Goal: Book appointment/travel/reservation

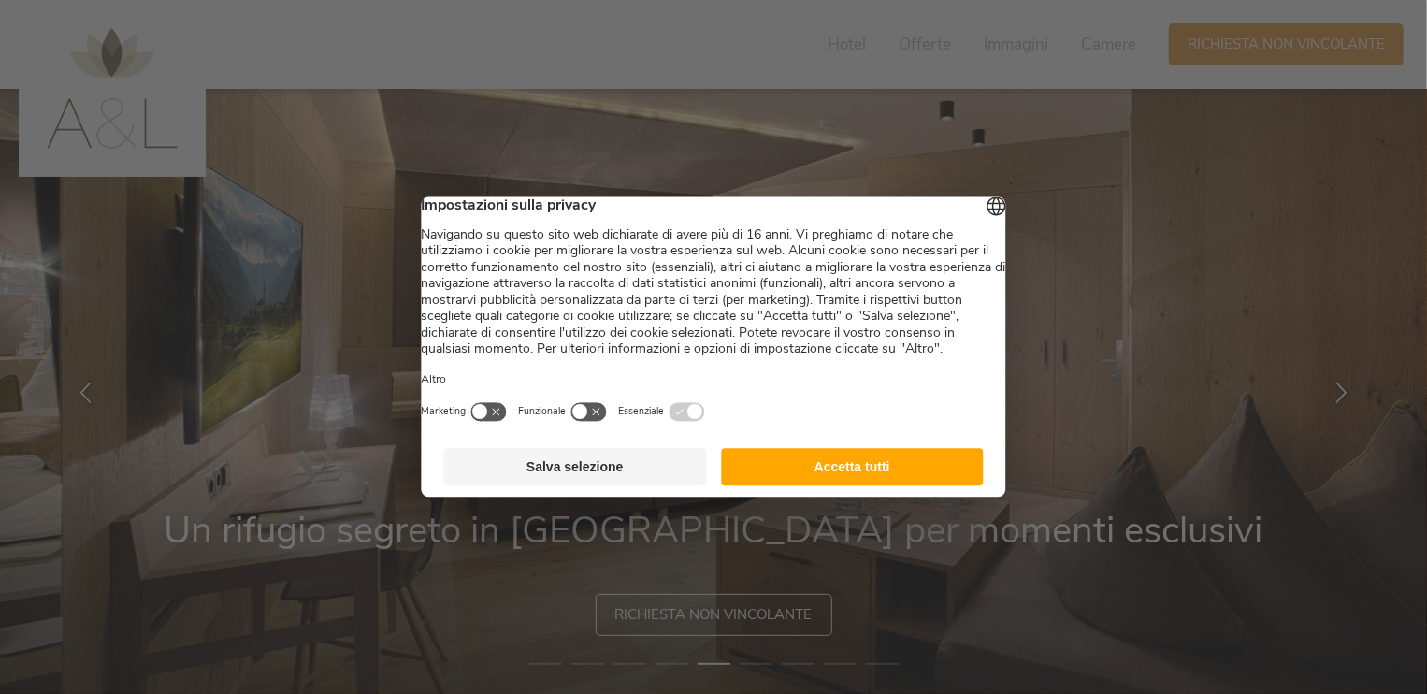
click at [641, 473] on button "Salva selezione" at bounding box center [575, 467] width 263 height 37
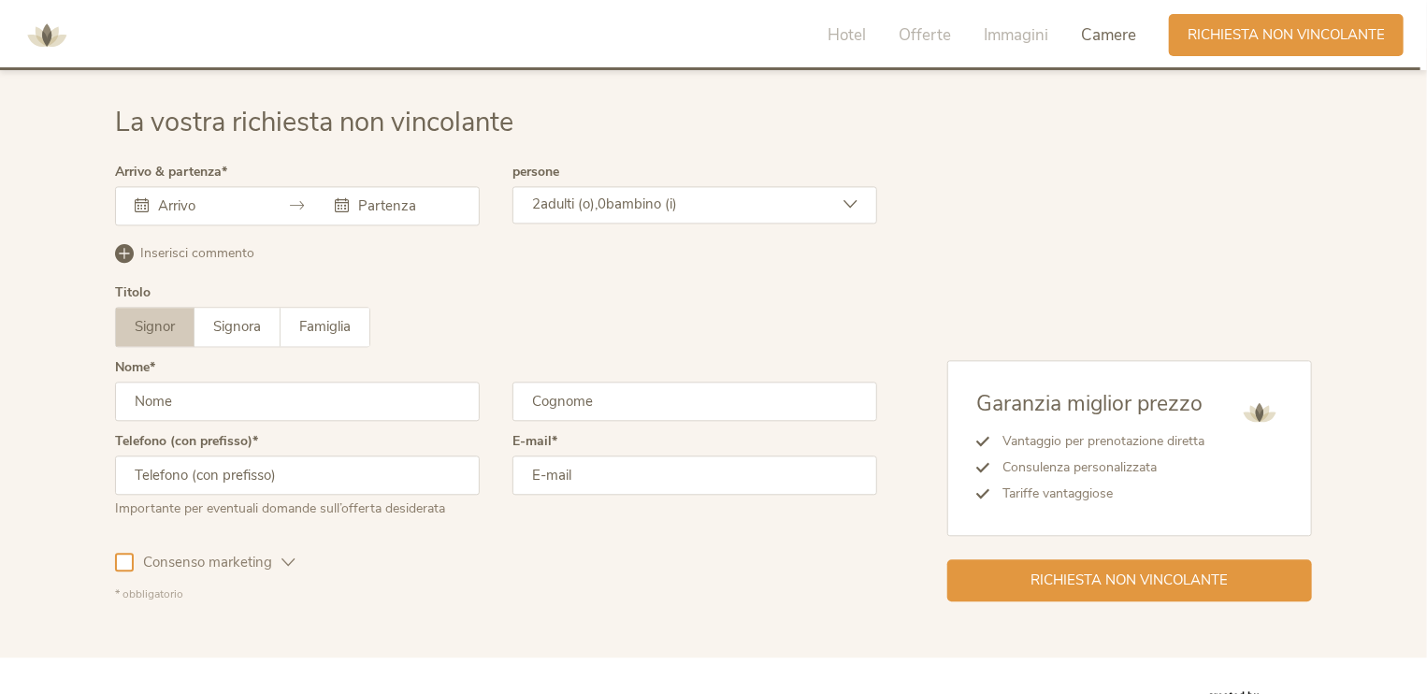
scroll to position [5632, 0]
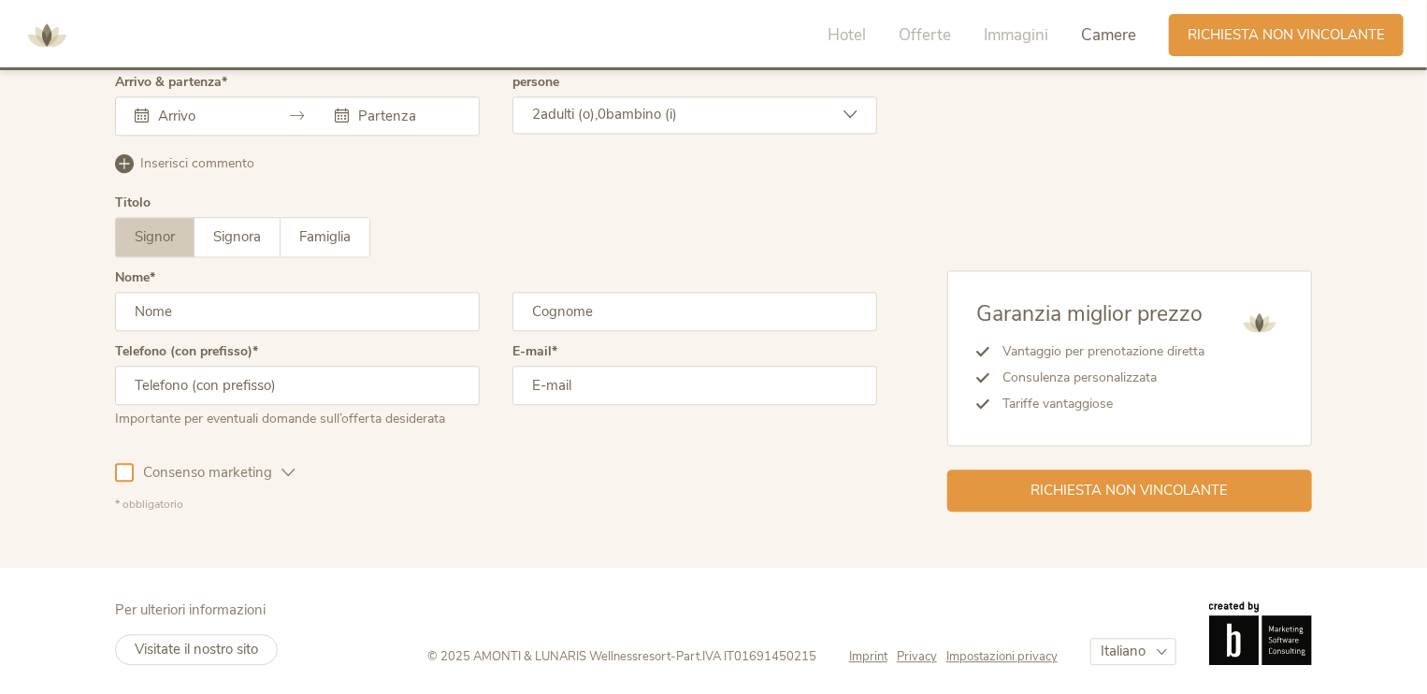
click at [697, 111] on div "2 adulti (o), 0 bambino (i)" at bounding box center [694, 114] width 365 height 37
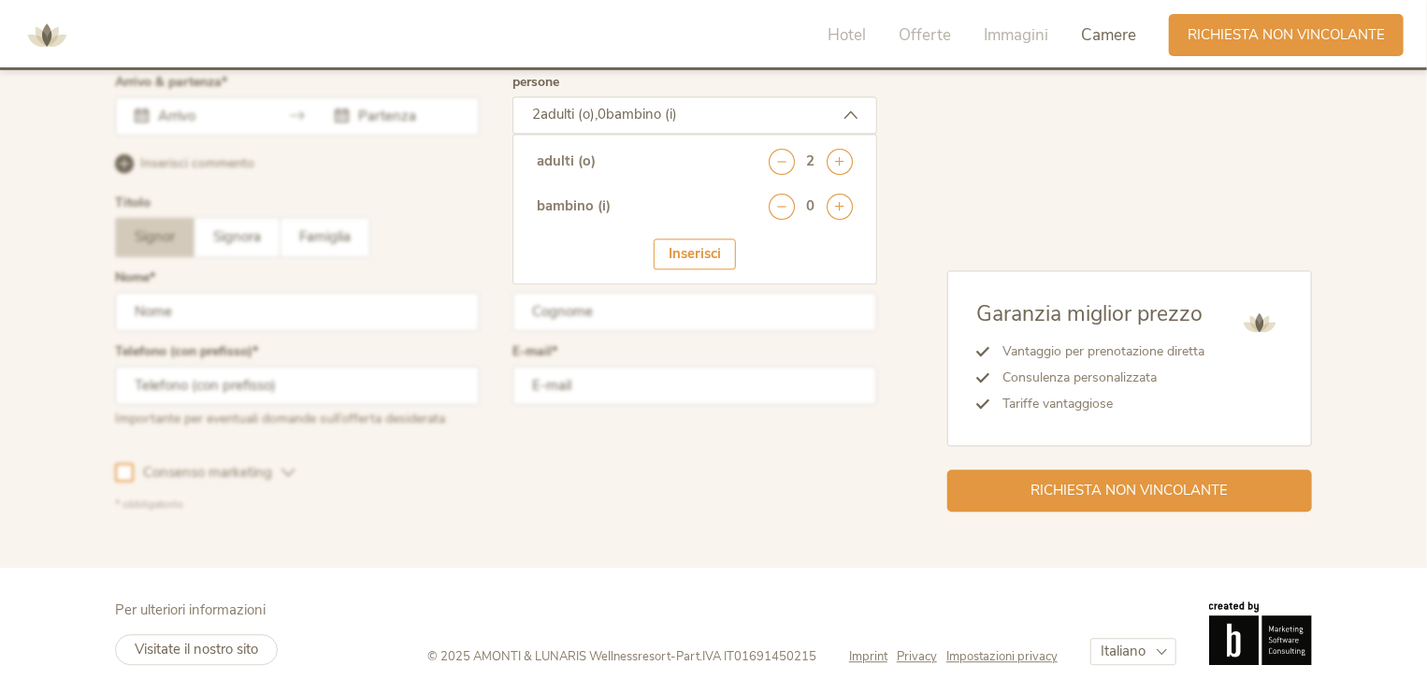
click at [798, 157] on div "2" at bounding box center [811, 162] width 84 height 26
click at [786, 157] on icon at bounding box center [782, 162] width 26 height 26
click at [711, 240] on div "Inserisci" at bounding box center [695, 253] width 82 height 31
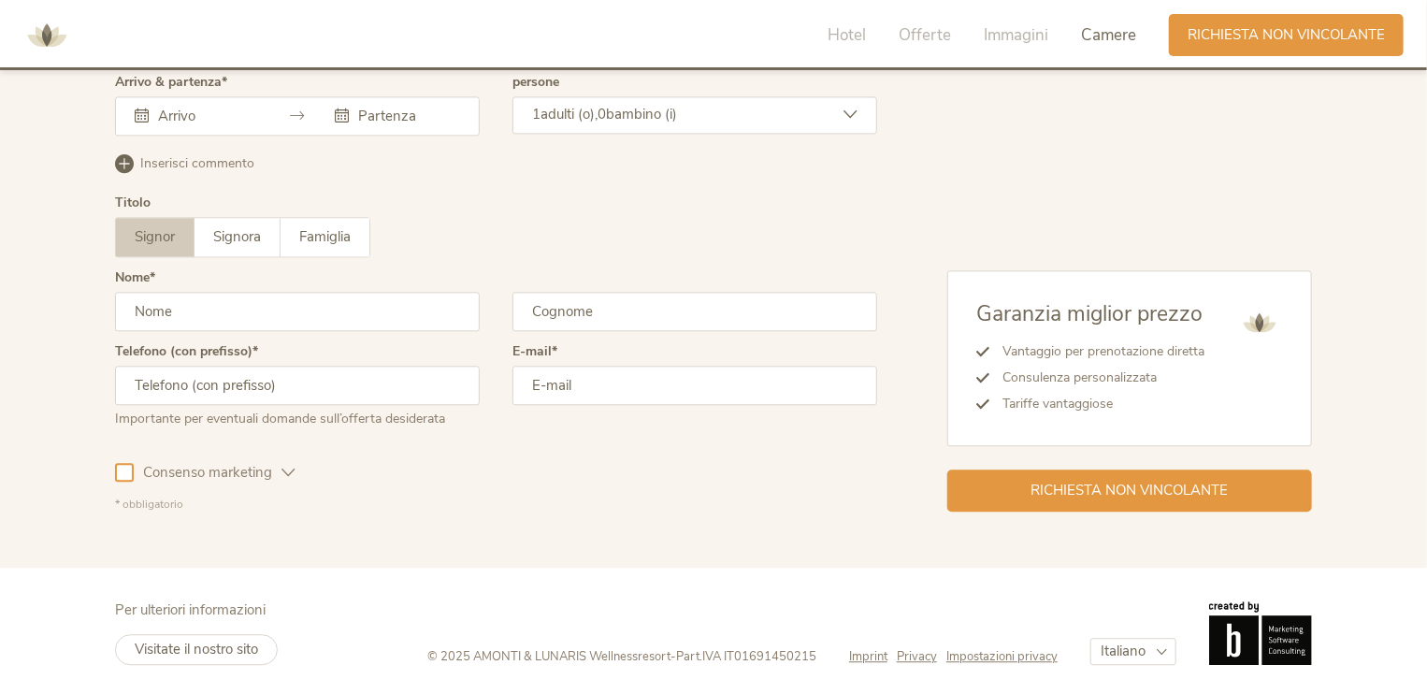
click at [221, 122] on div at bounding box center [297, 115] width 365 height 39
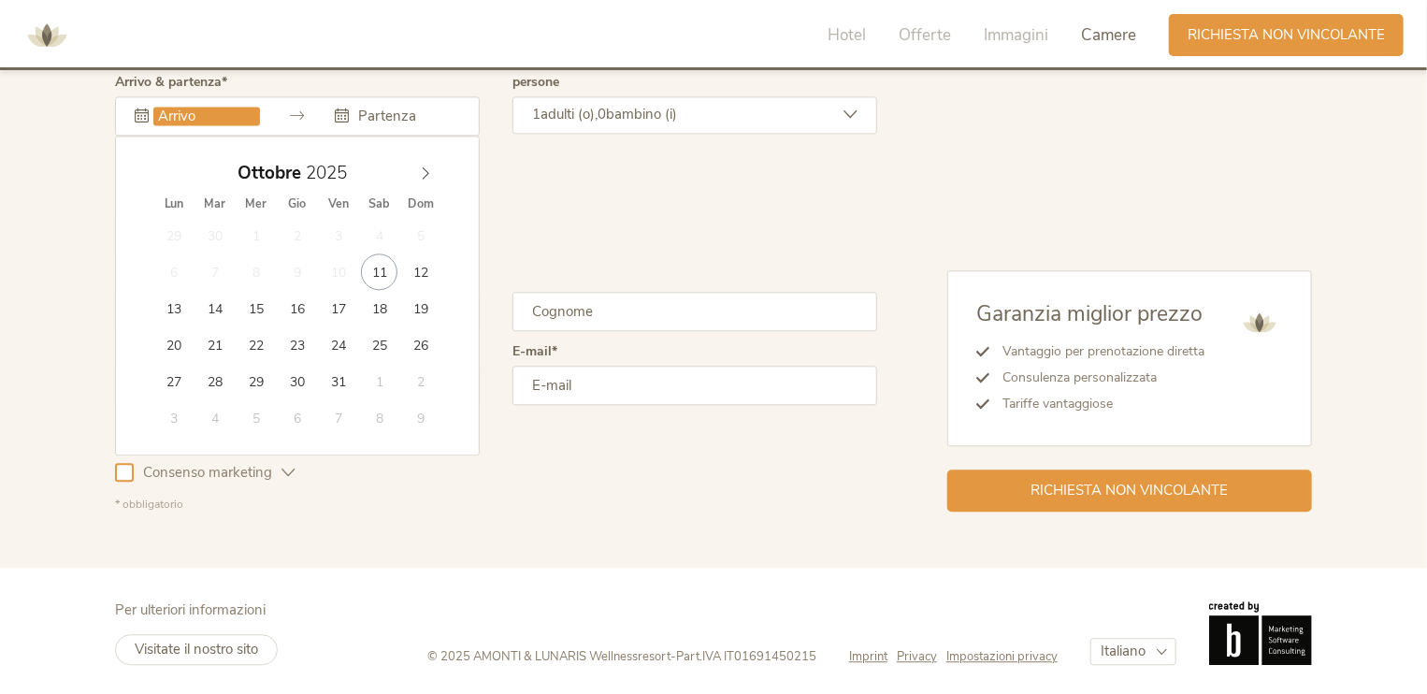
click at [194, 116] on input "text" at bounding box center [206, 116] width 107 height 19
type input "[DATE]"
click at [381, 96] on div "[DATE]" at bounding box center [297, 115] width 365 height 39
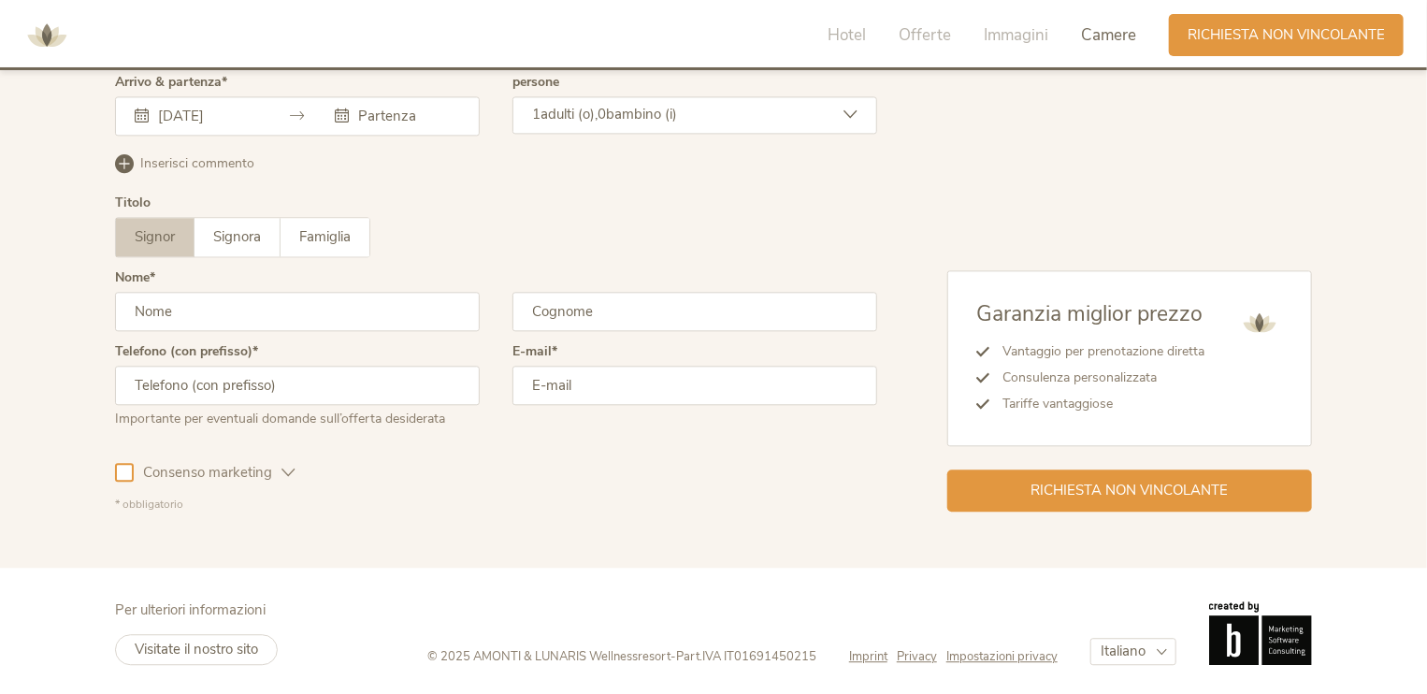
click at [378, 113] on input "text" at bounding box center [406, 116] width 107 height 19
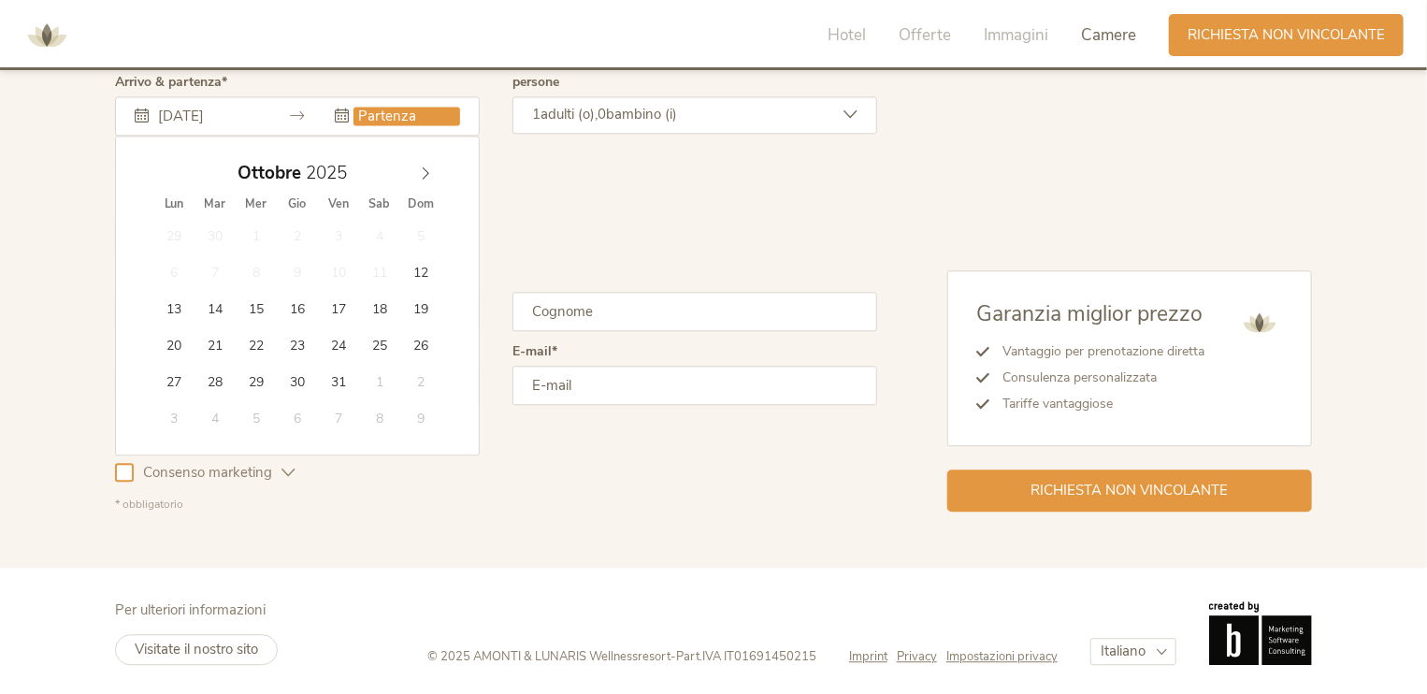
type input "[DATE]"
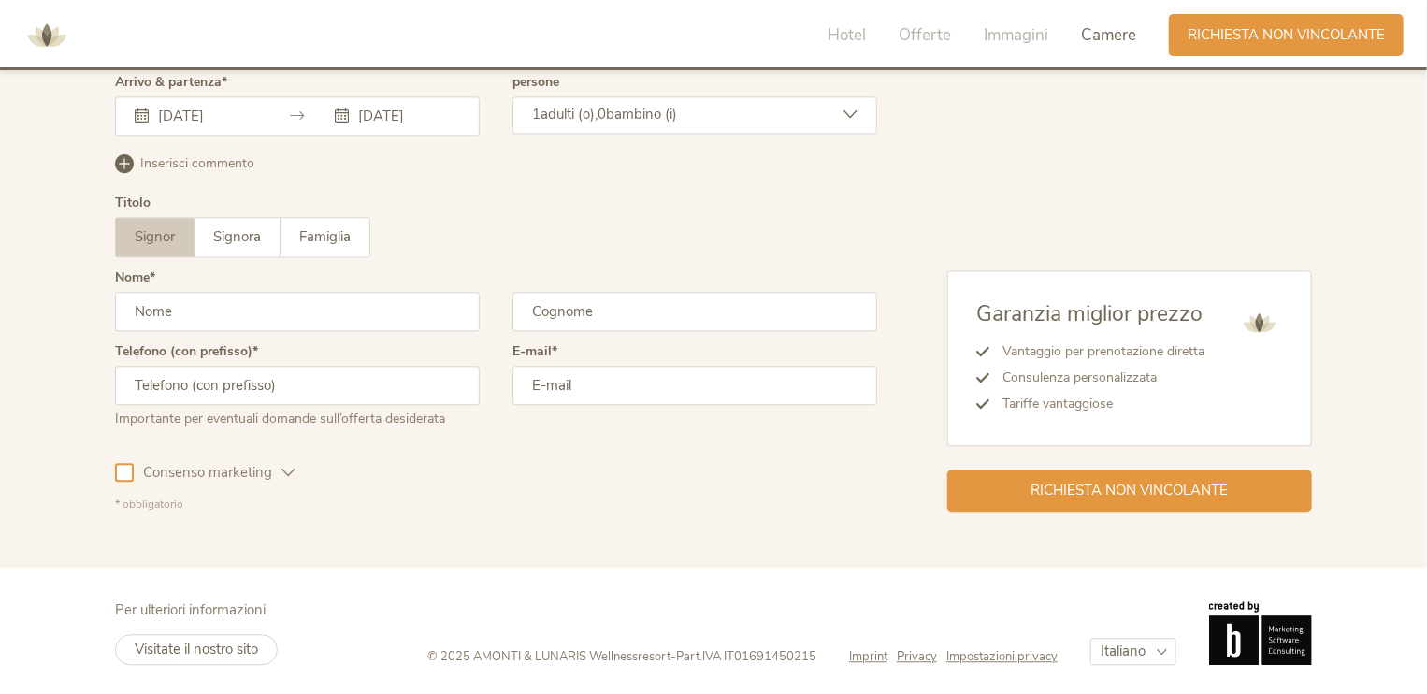
click at [194, 292] on input "text" at bounding box center [297, 311] width 365 height 39
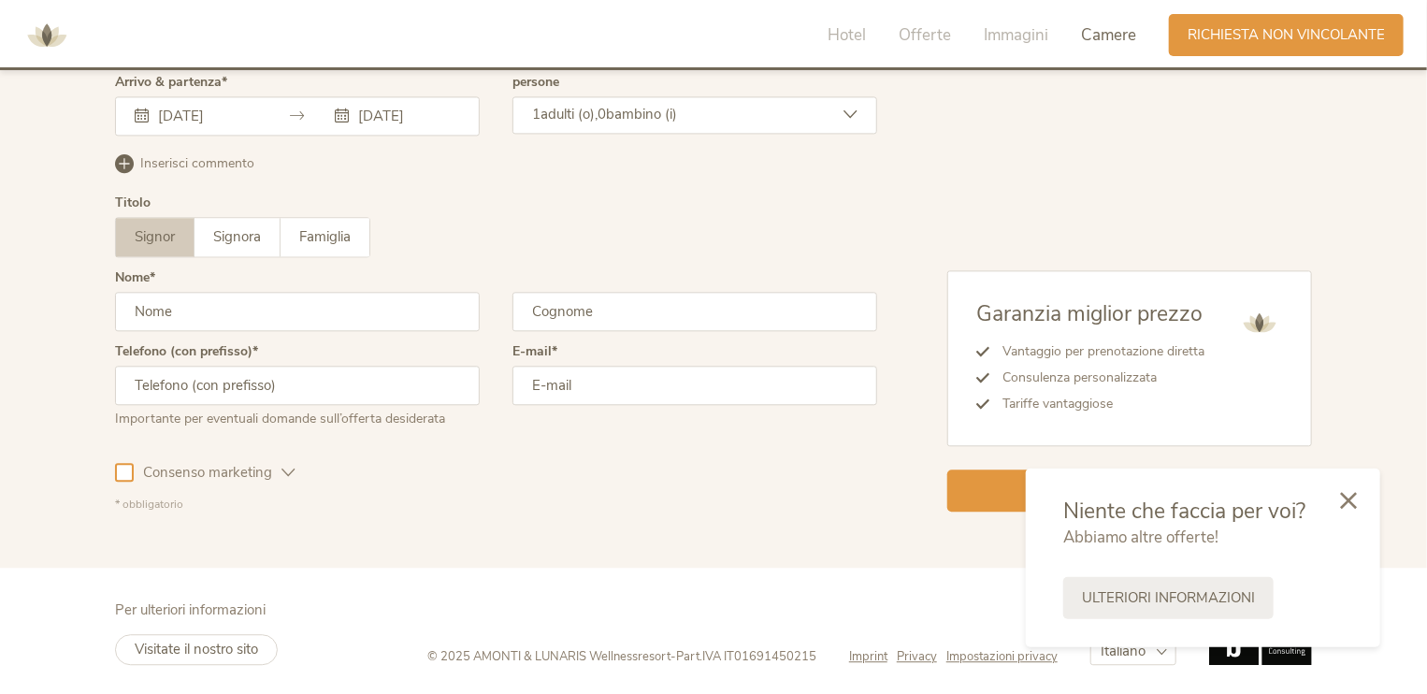
type input "Eros"
type input "De [PERSON_NAME]"
click at [246, 374] on input "text" at bounding box center [297, 385] width 365 height 39
type input "3"
type input "[PHONE_NUMBER]"
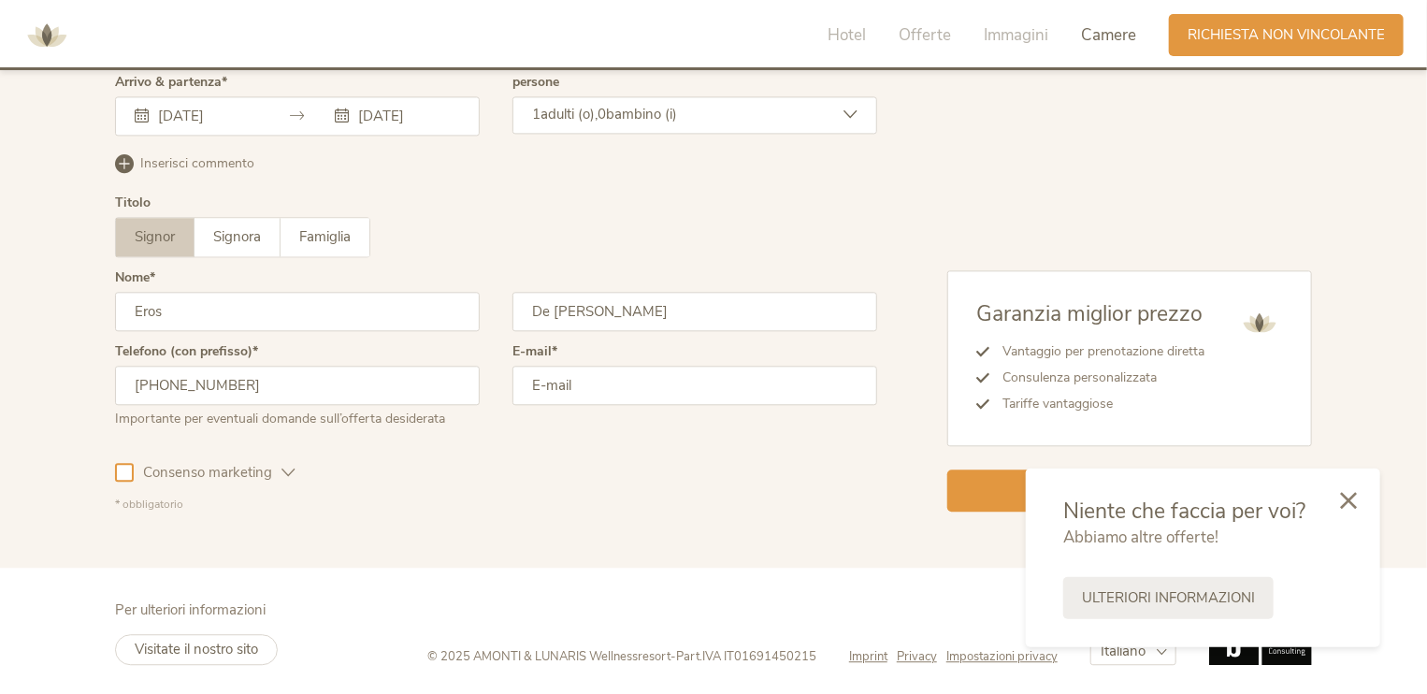
click at [553, 388] on input "email" at bounding box center [694, 385] width 365 height 39
type input "[EMAIL_ADDRESS][DOMAIN_NAME]"
click at [293, 466] on icon at bounding box center [288, 473] width 14 height 14
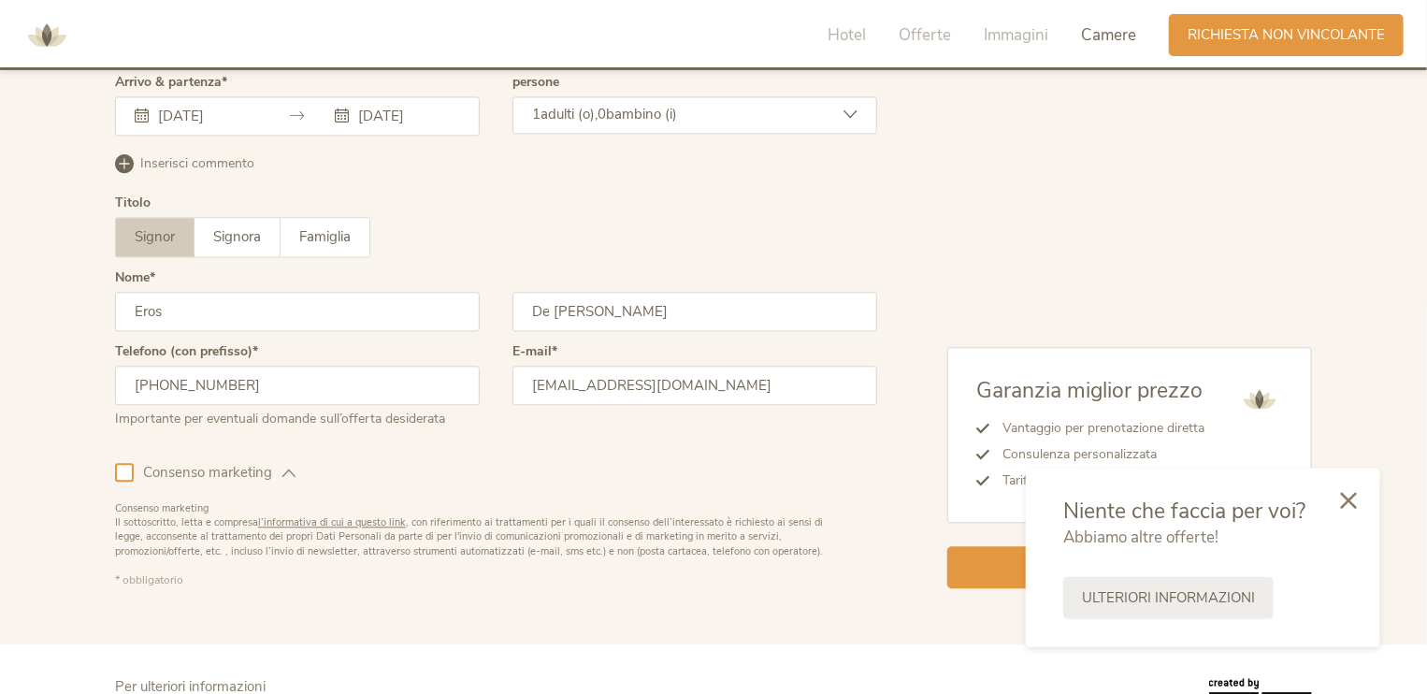
click at [293, 466] on icon at bounding box center [288, 473] width 14 height 14
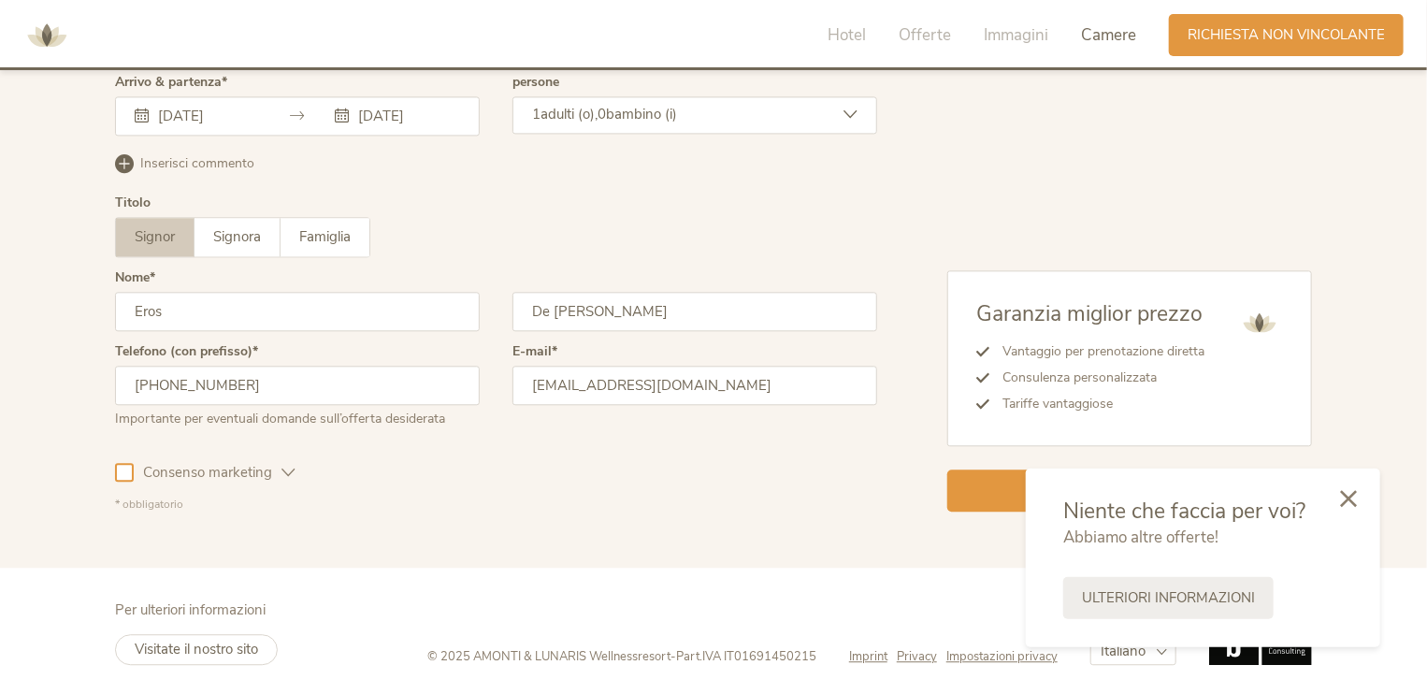
click at [1343, 506] on icon at bounding box center [1348, 498] width 17 height 17
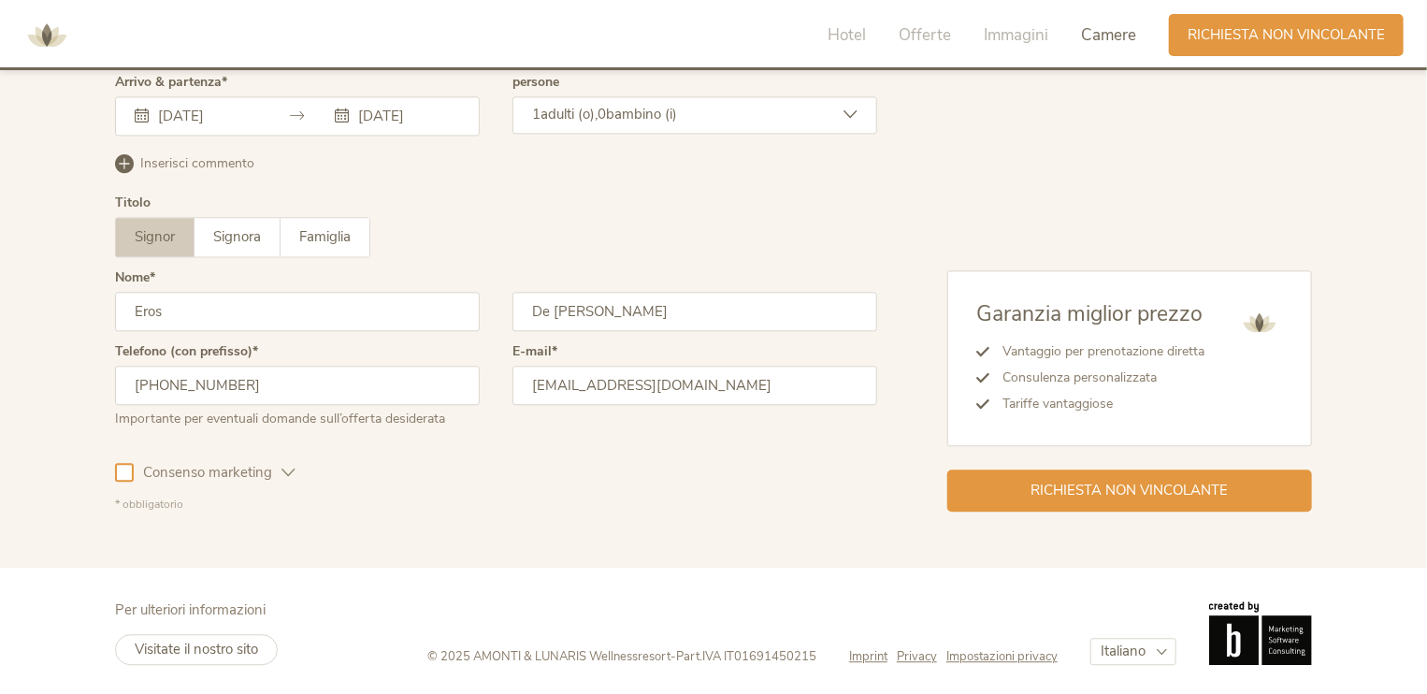
click at [319, 108] on div "[DATE] [DATE]" at bounding box center [297, 115] width 365 height 39
click at [151, 158] on span "Inserisci commento" at bounding box center [197, 163] width 114 height 19
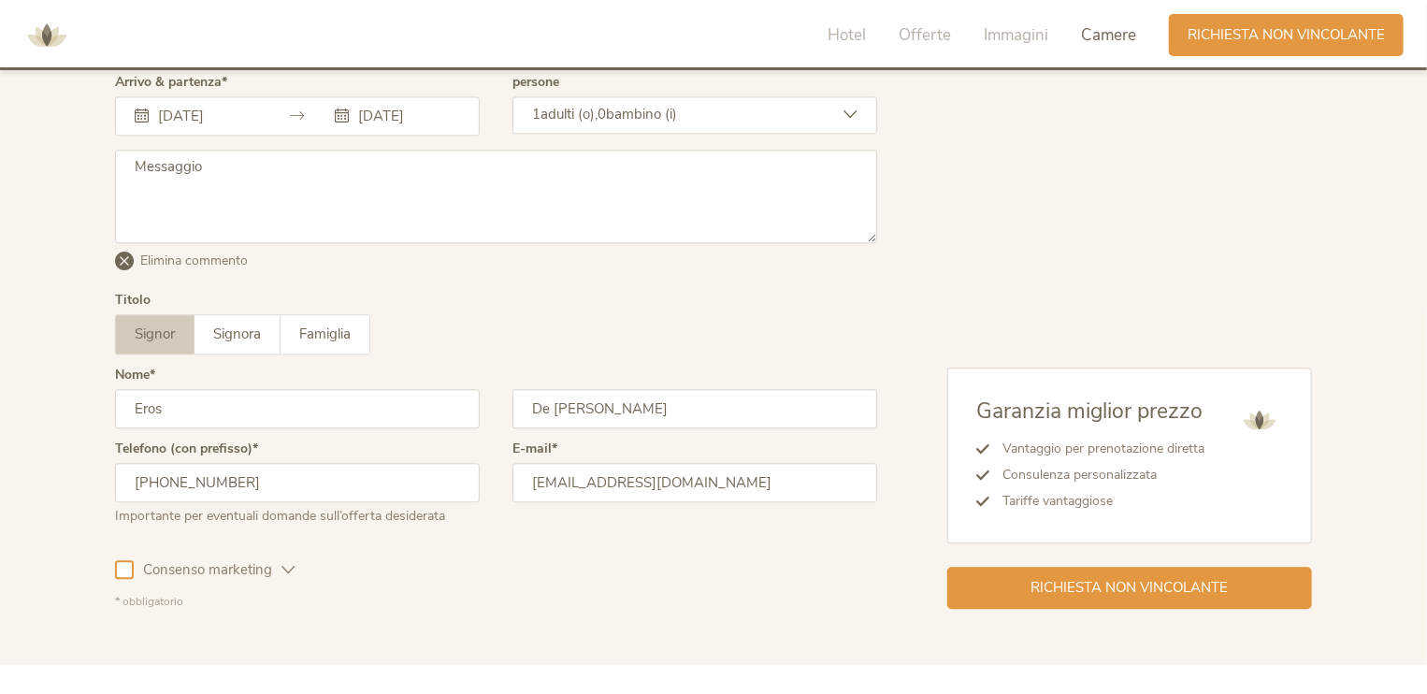
click at [221, 203] on textarea at bounding box center [496, 196] width 762 height 93
paste textarea "[EMAIL_ADDRESS][DOMAIN_NAME]"
type textarea "info"
click at [232, 171] on textarea at bounding box center [496, 196] width 762 height 93
paste textarea "Buonasera, mi chiamo [PERSON_NAME] e sono un DJ libero professionista con licen…"
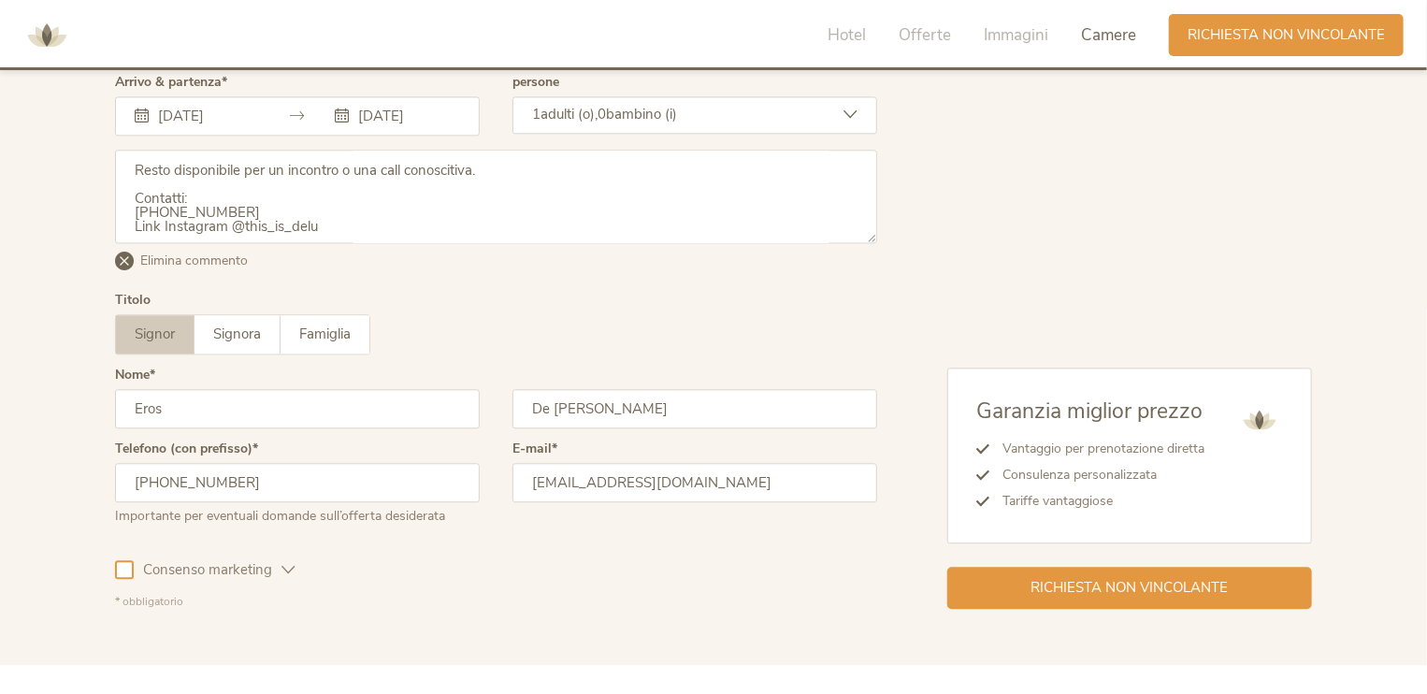
scroll to position [108, 0]
drag, startPoint x: 322, startPoint y: 180, endPoint x: 48, endPoint y: 180, distance: 273.9
click at [48, 180] on div "La vostra richiesta non vincolante Arrivo & partenza [DATE] [DATE] Ottobre 2025…" at bounding box center [713, 311] width 1427 height 707
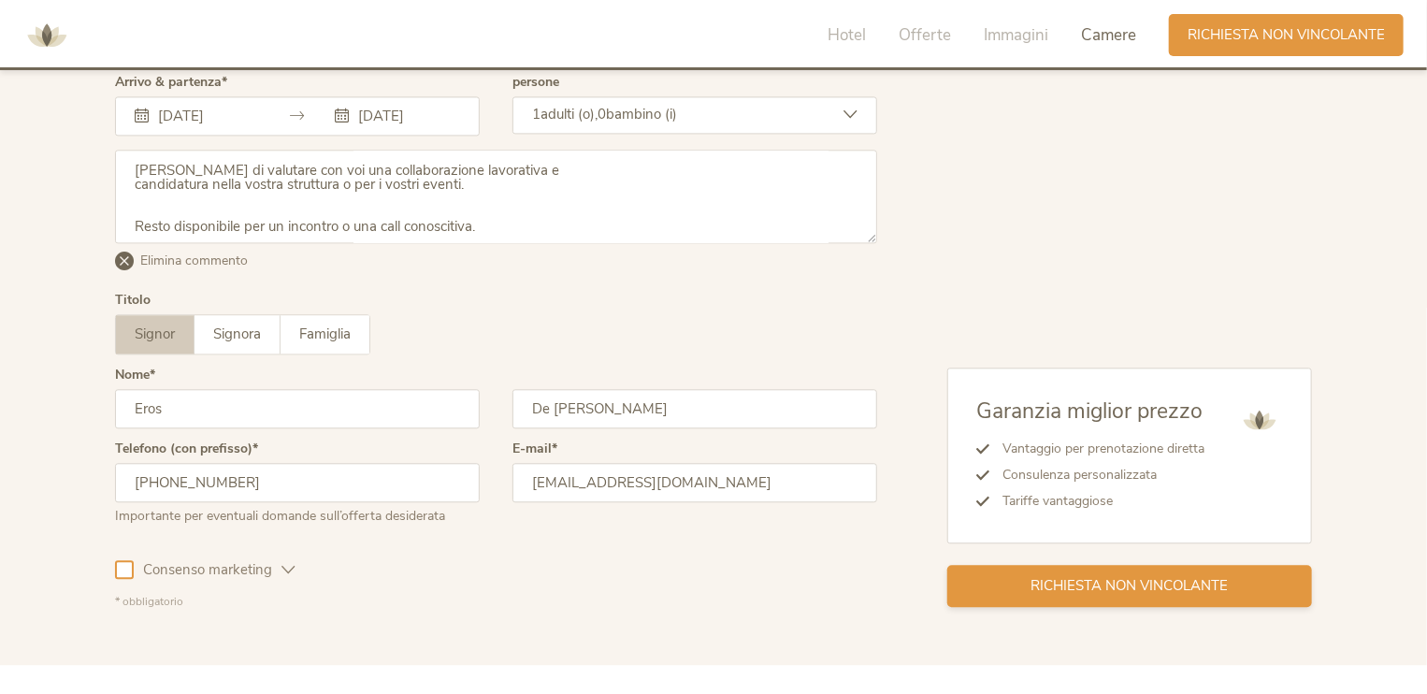
type textarea "Buonasera, mi chiamo [PERSON_NAME] e sono un DJ libero professionista con licen…"
click at [1116, 585] on span "Richiesta non vincolante" at bounding box center [1129, 586] width 197 height 20
